Goal: Task Accomplishment & Management: Use online tool/utility

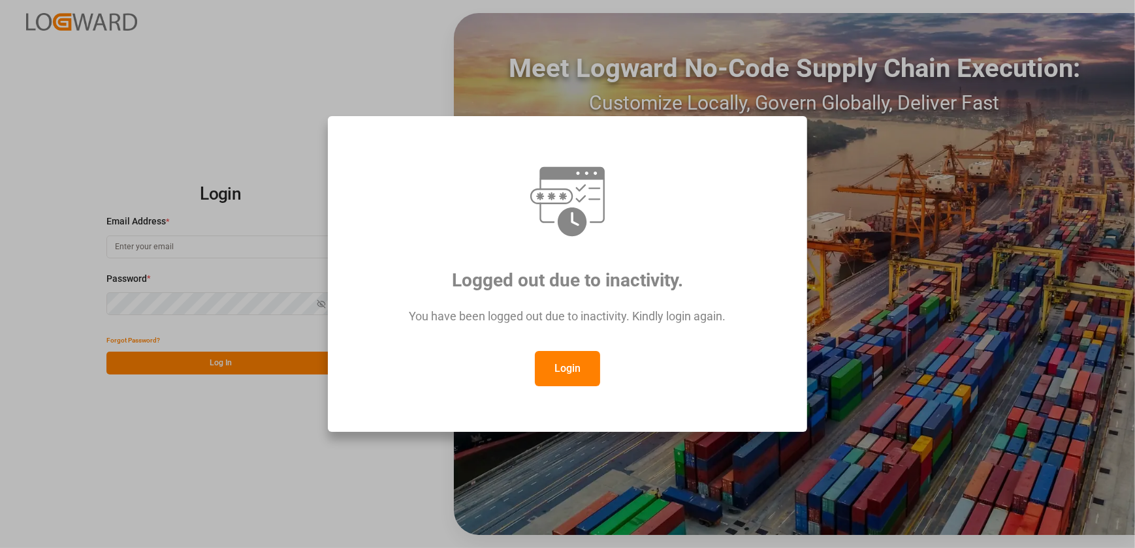
click at [560, 363] on button "Login" at bounding box center [567, 368] width 65 height 35
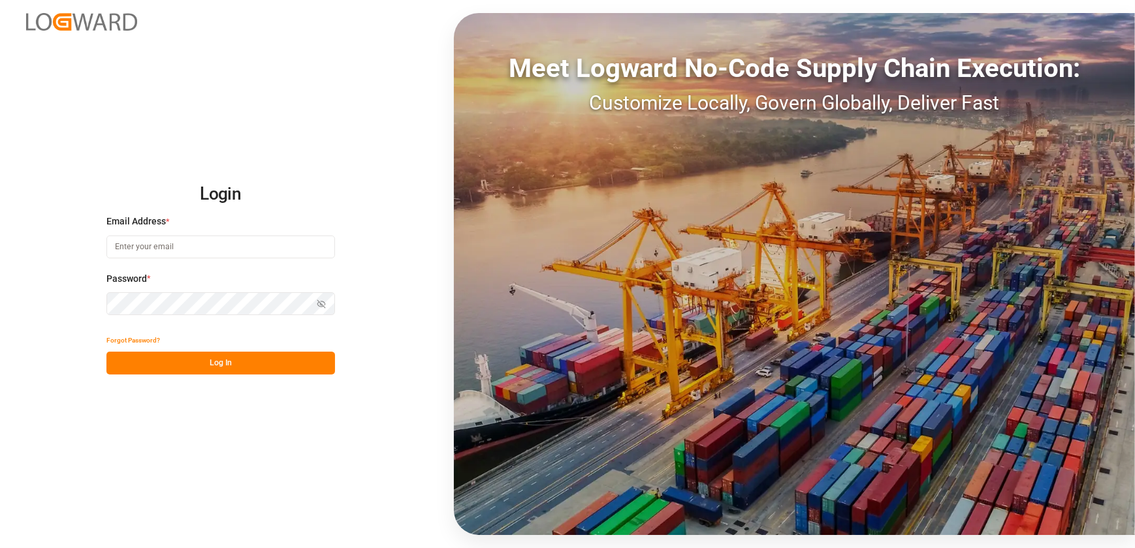
click at [266, 247] on input at bounding box center [220, 247] width 228 height 23
type input "[EMAIL_ADDRESS][DOMAIN_NAME]"
click at [151, 362] on button "Log In" at bounding box center [220, 363] width 228 height 23
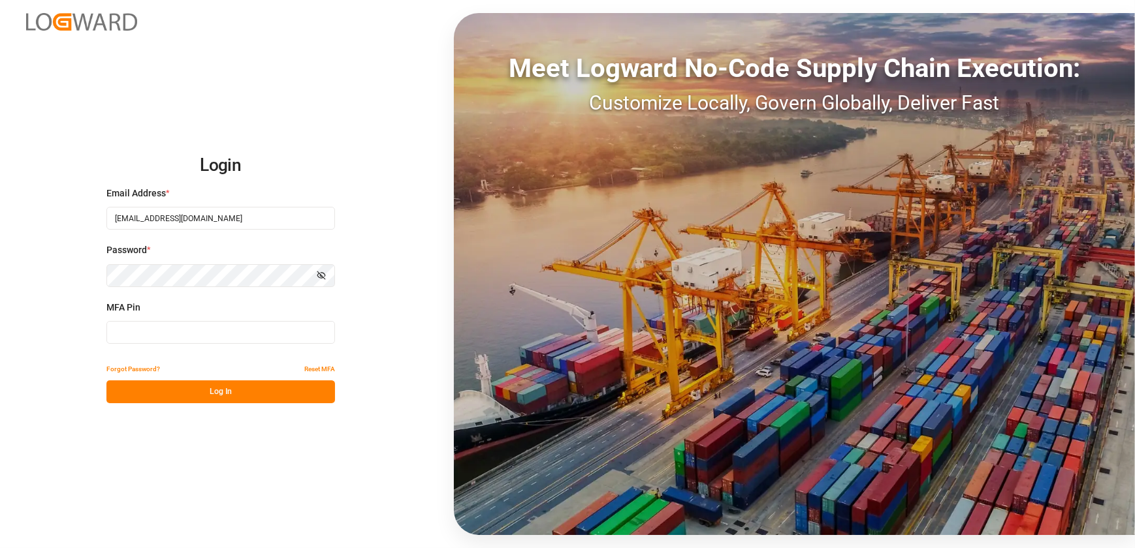
click at [137, 326] on input at bounding box center [220, 332] width 228 height 23
type input "406857"
click at [172, 395] on button "Log In" at bounding box center [220, 392] width 228 height 23
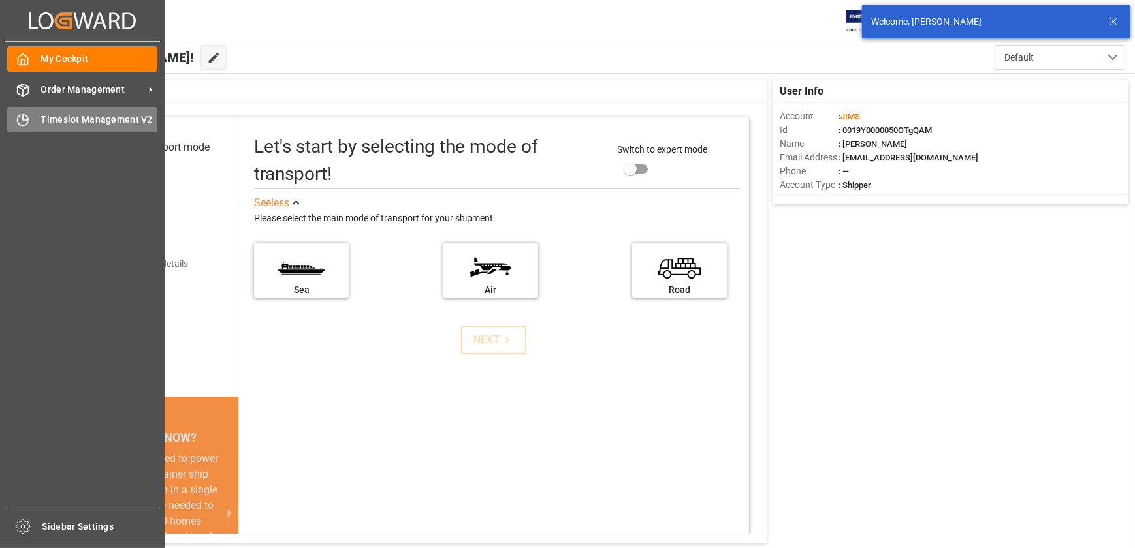
click at [36, 118] on div "Timeslot Management V2 Timeslot Management V2" at bounding box center [82, 119] width 150 height 25
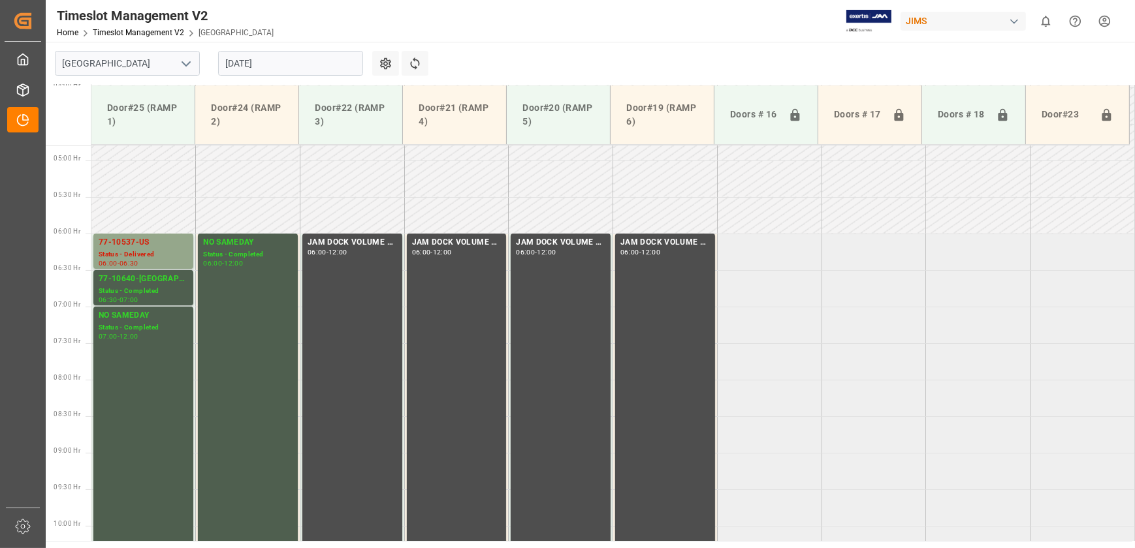
scroll to position [225, 0]
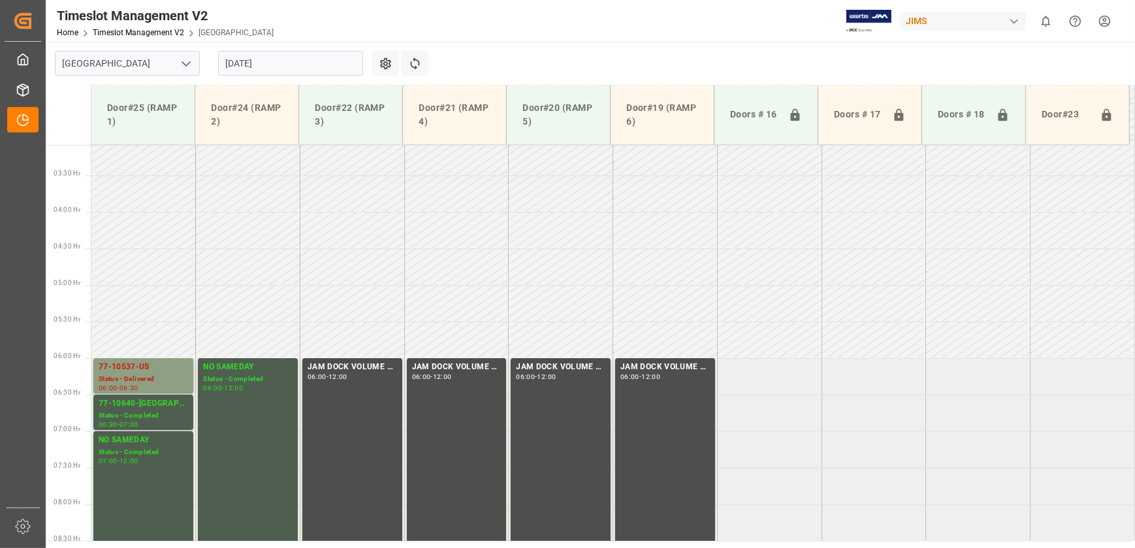
click at [127, 368] on div "77-10537-US" at bounding box center [143, 367] width 89 height 13
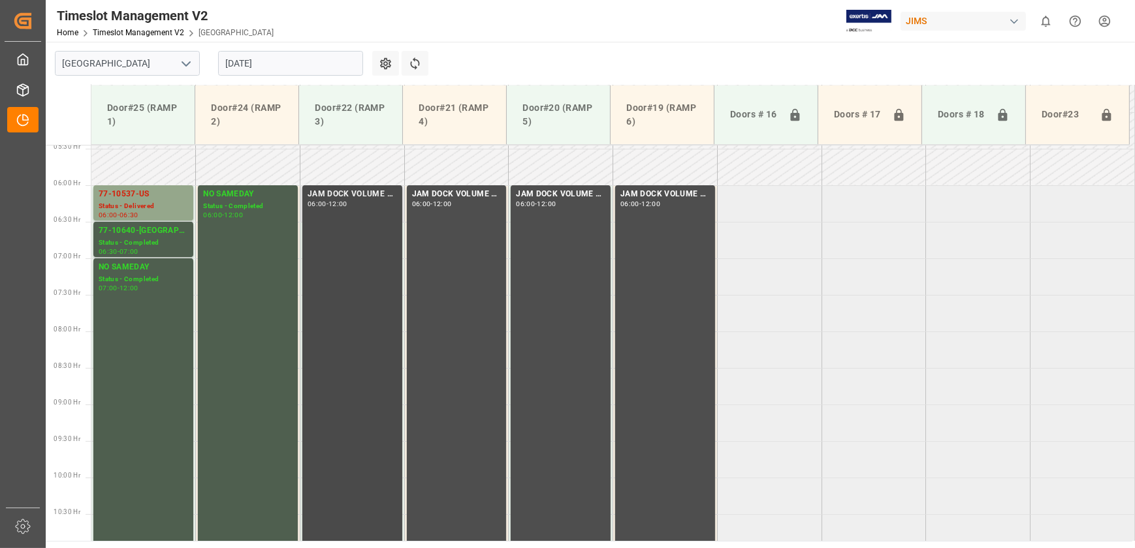
scroll to position [285, 0]
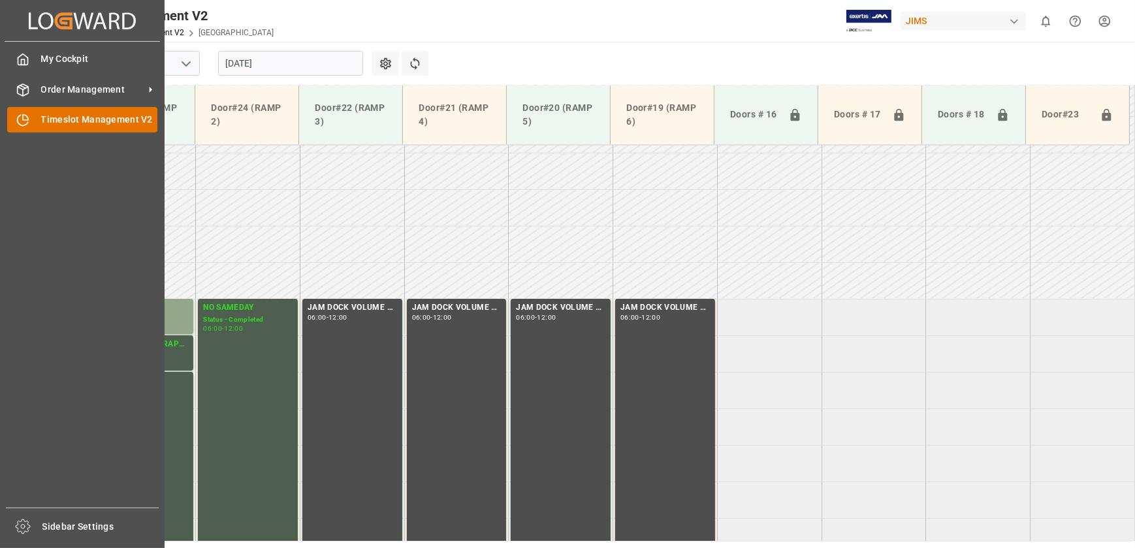
click at [18, 119] on icon at bounding box center [23, 121] width 10 height 10
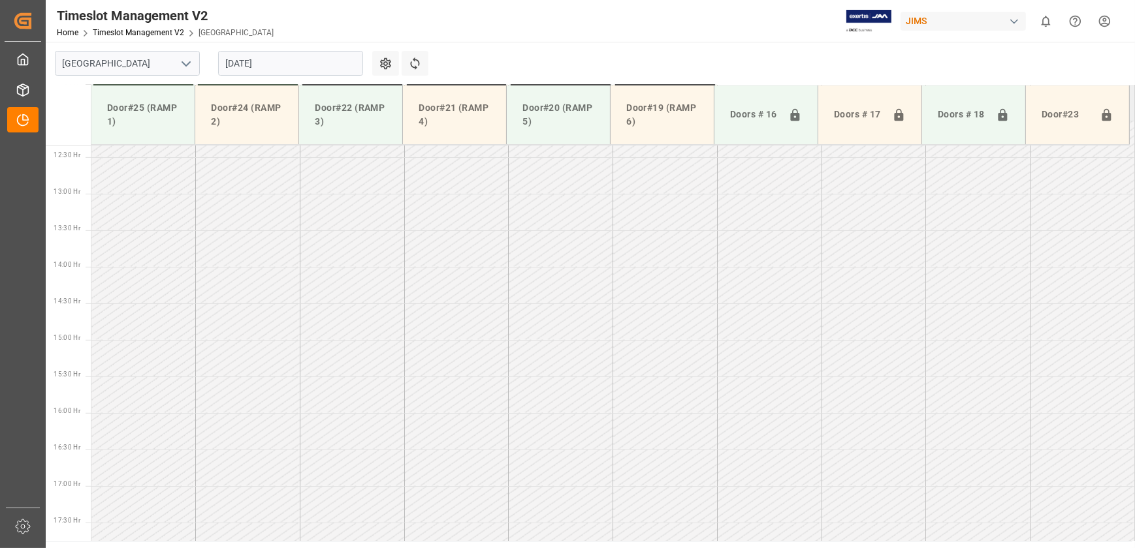
scroll to position [1175, 0]
